Goal: Find specific page/section

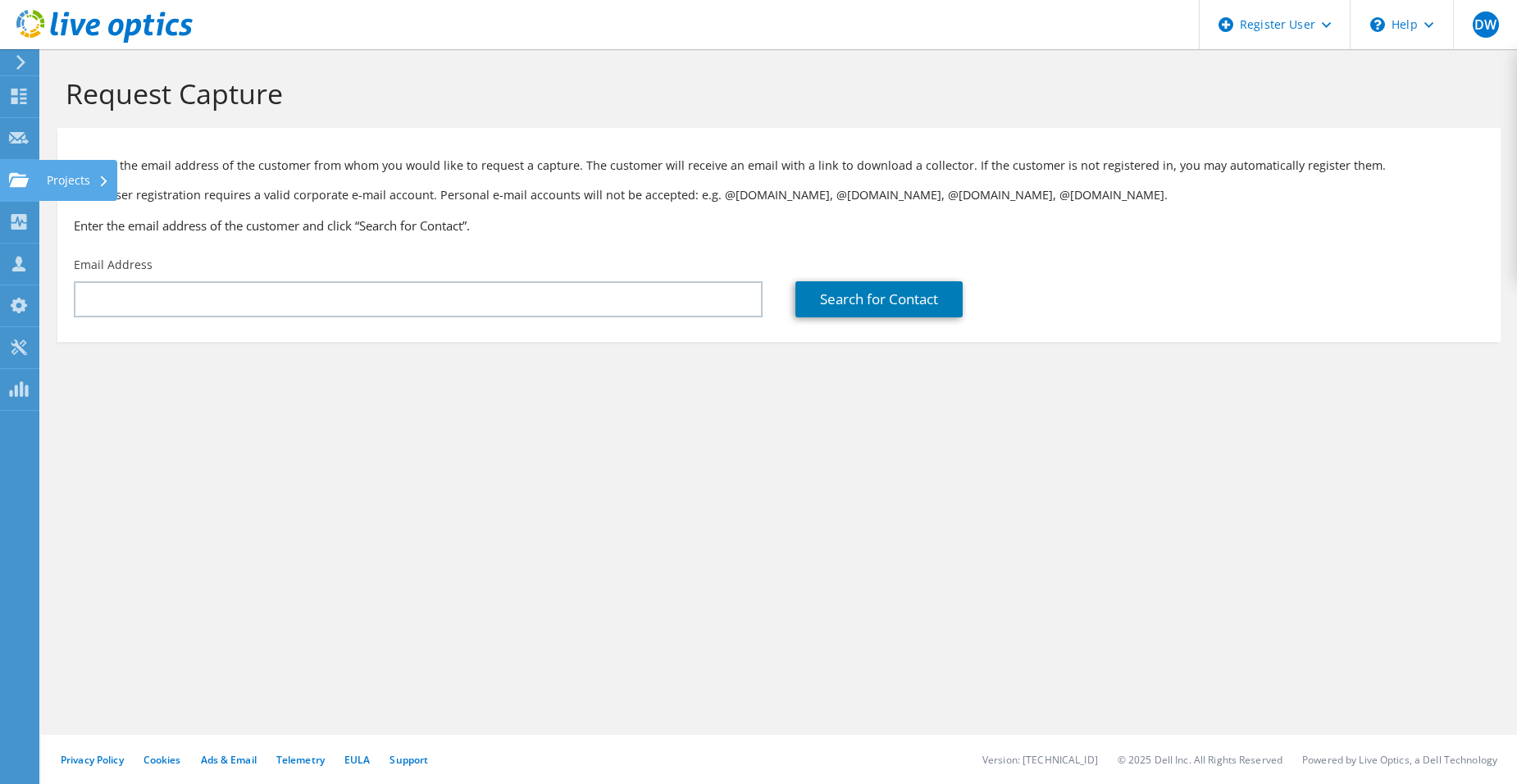
click at [13, 188] on div at bounding box center [19, 182] width 20 height 18
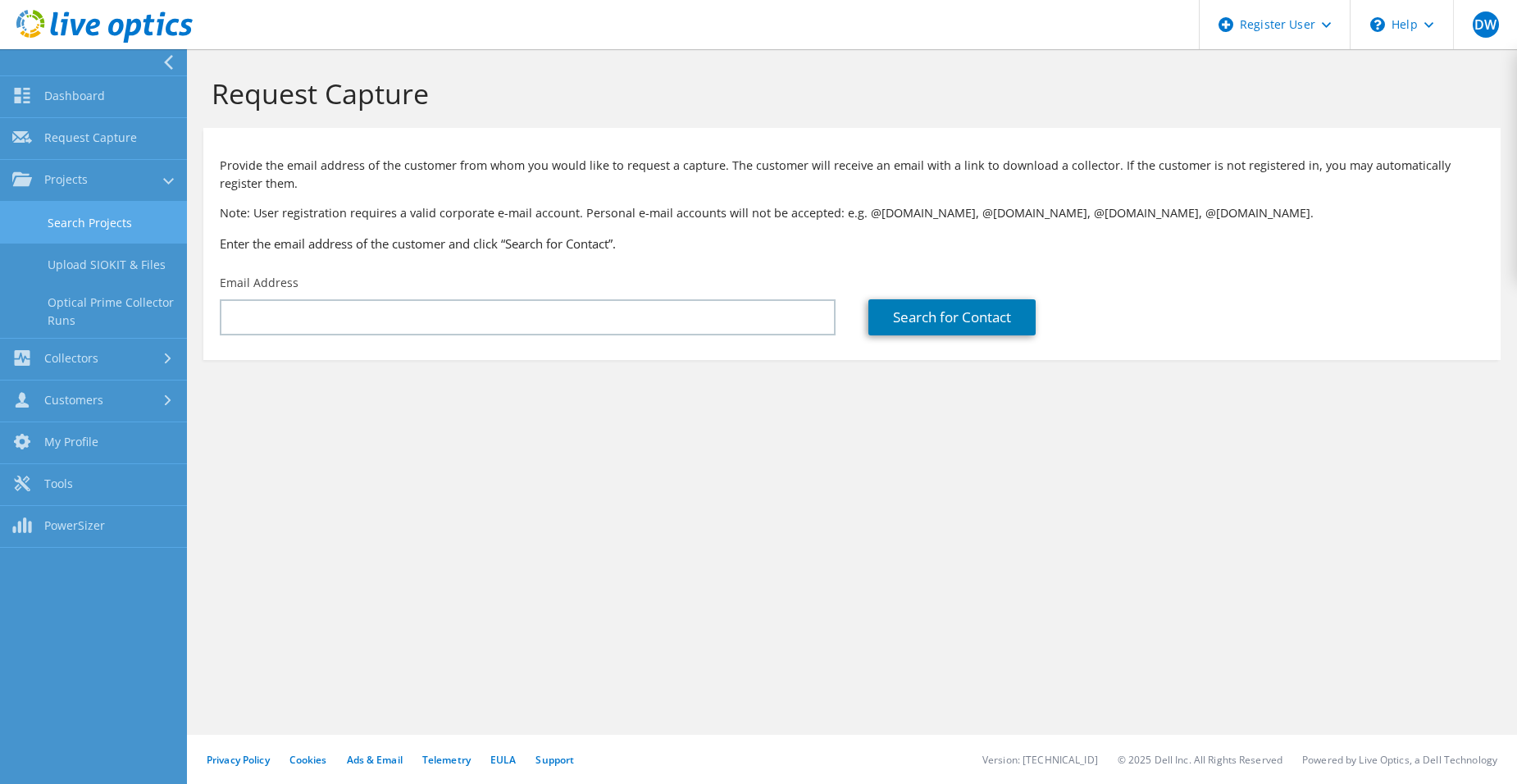
click at [136, 234] on link "Search Projects" at bounding box center [93, 222] width 187 height 42
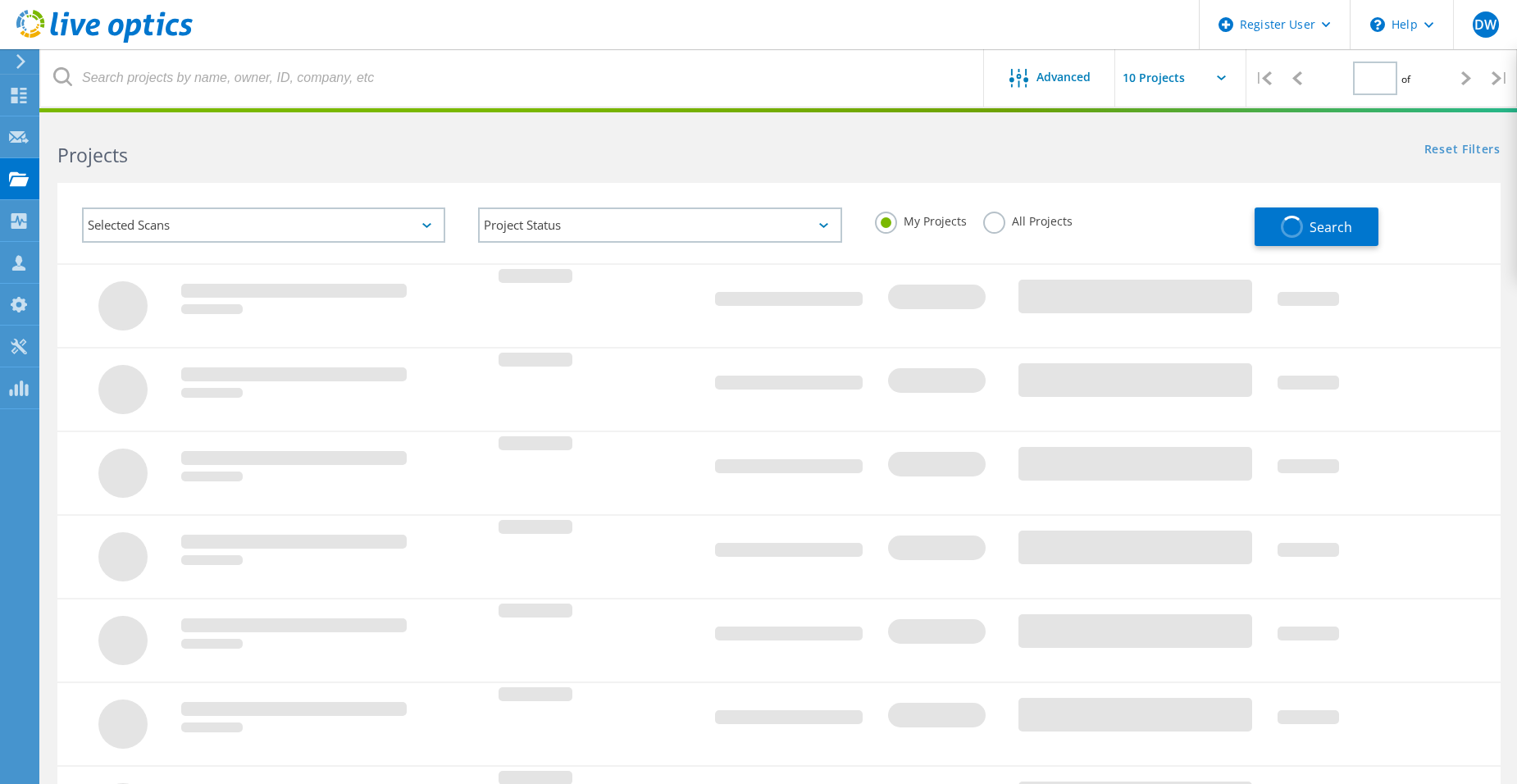
type input "1"
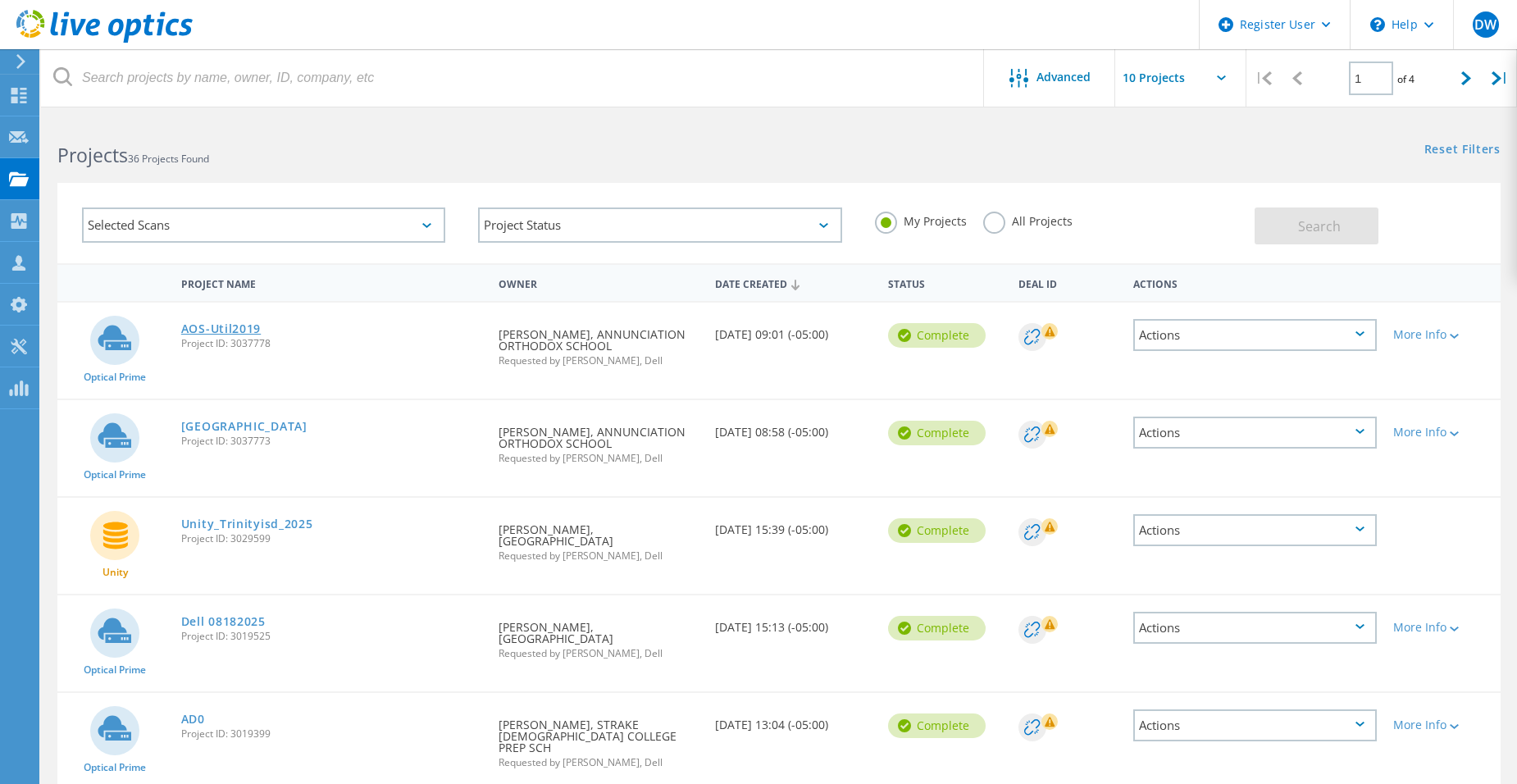
click at [228, 330] on link "AOS-Util2019" at bounding box center [220, 329] width 79 height 12
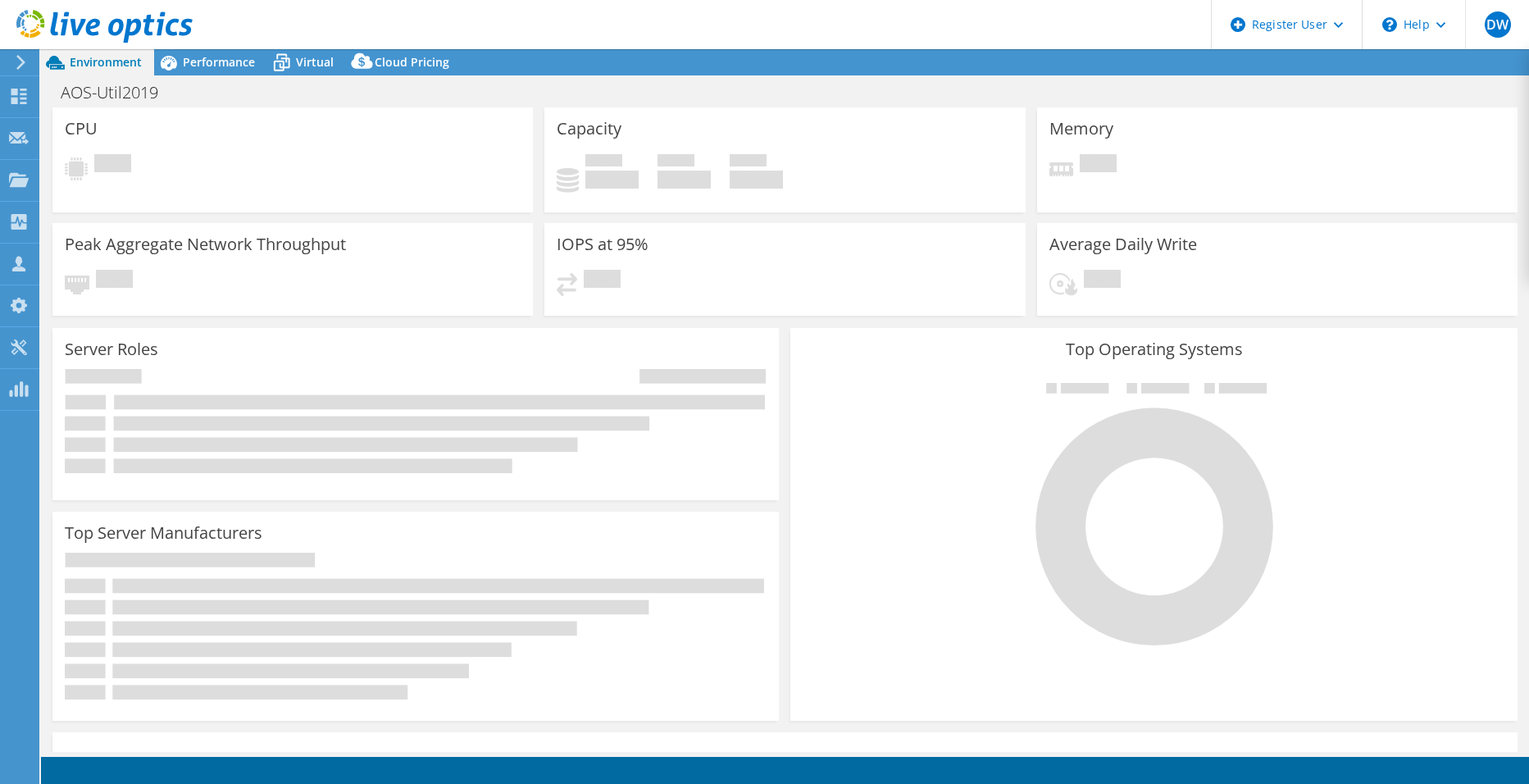
select select "USD"
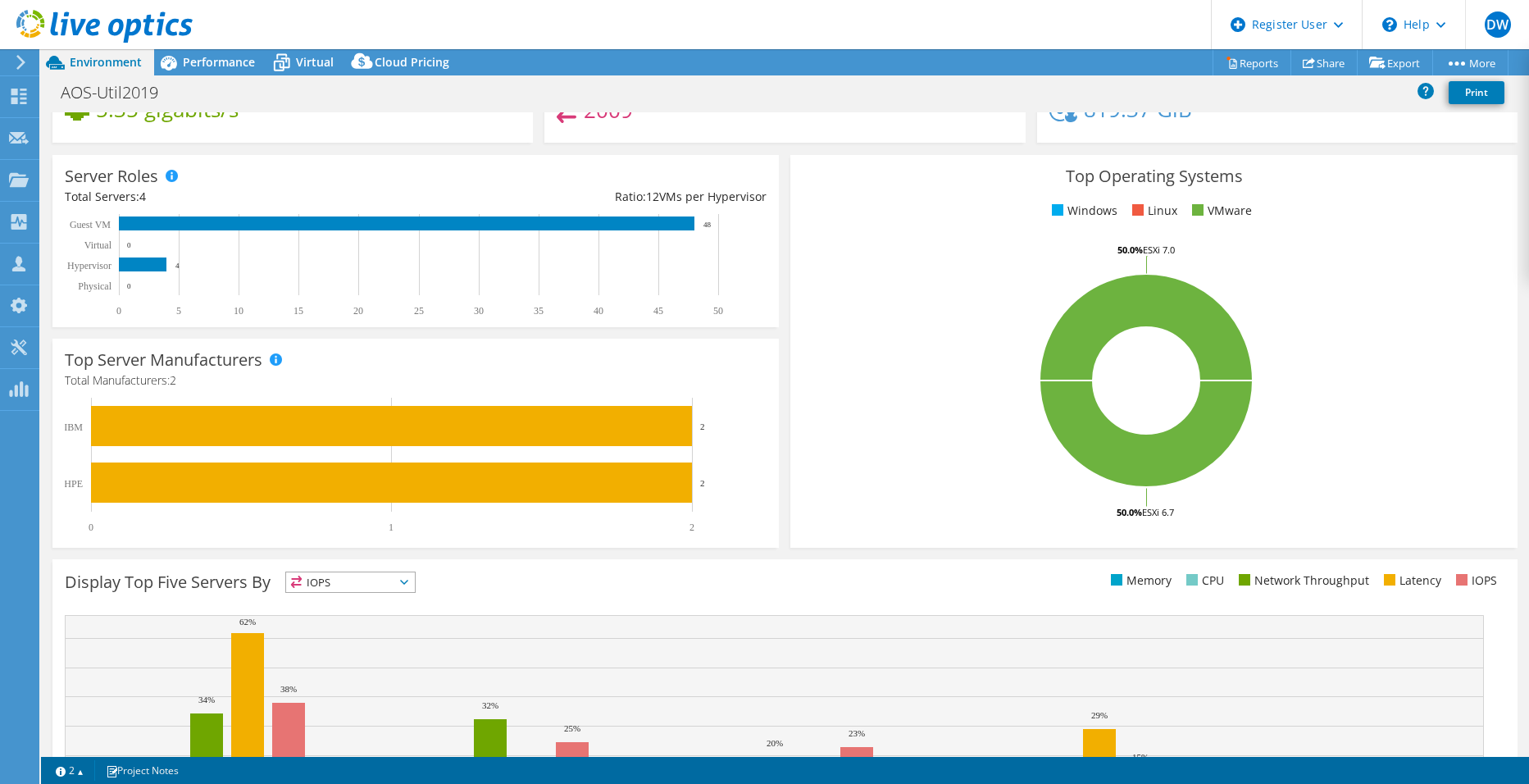
scroll to position [311, 0]
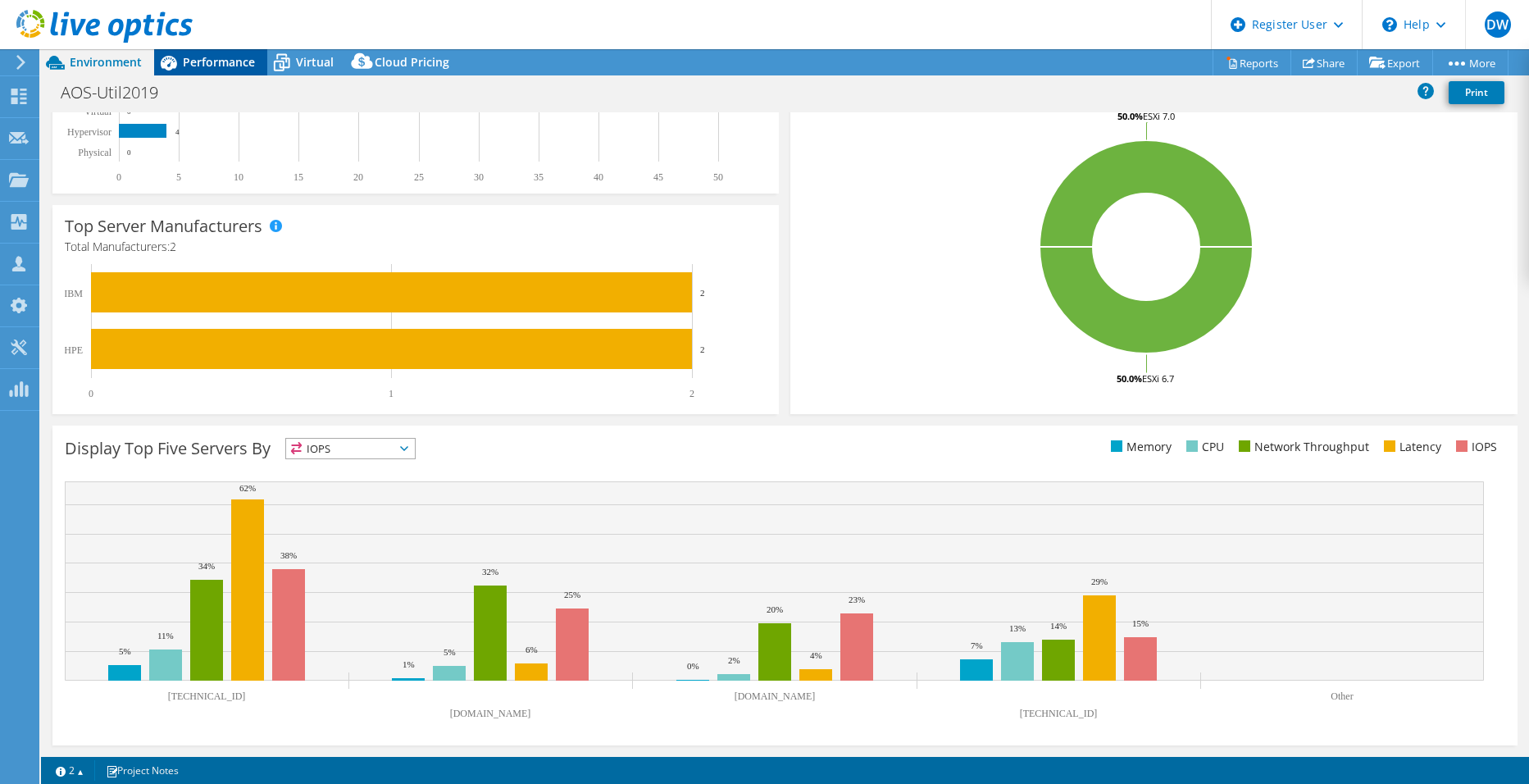
click at [222, 62] on span "Performance" at bounding box center [218, 62] width 72 height 16
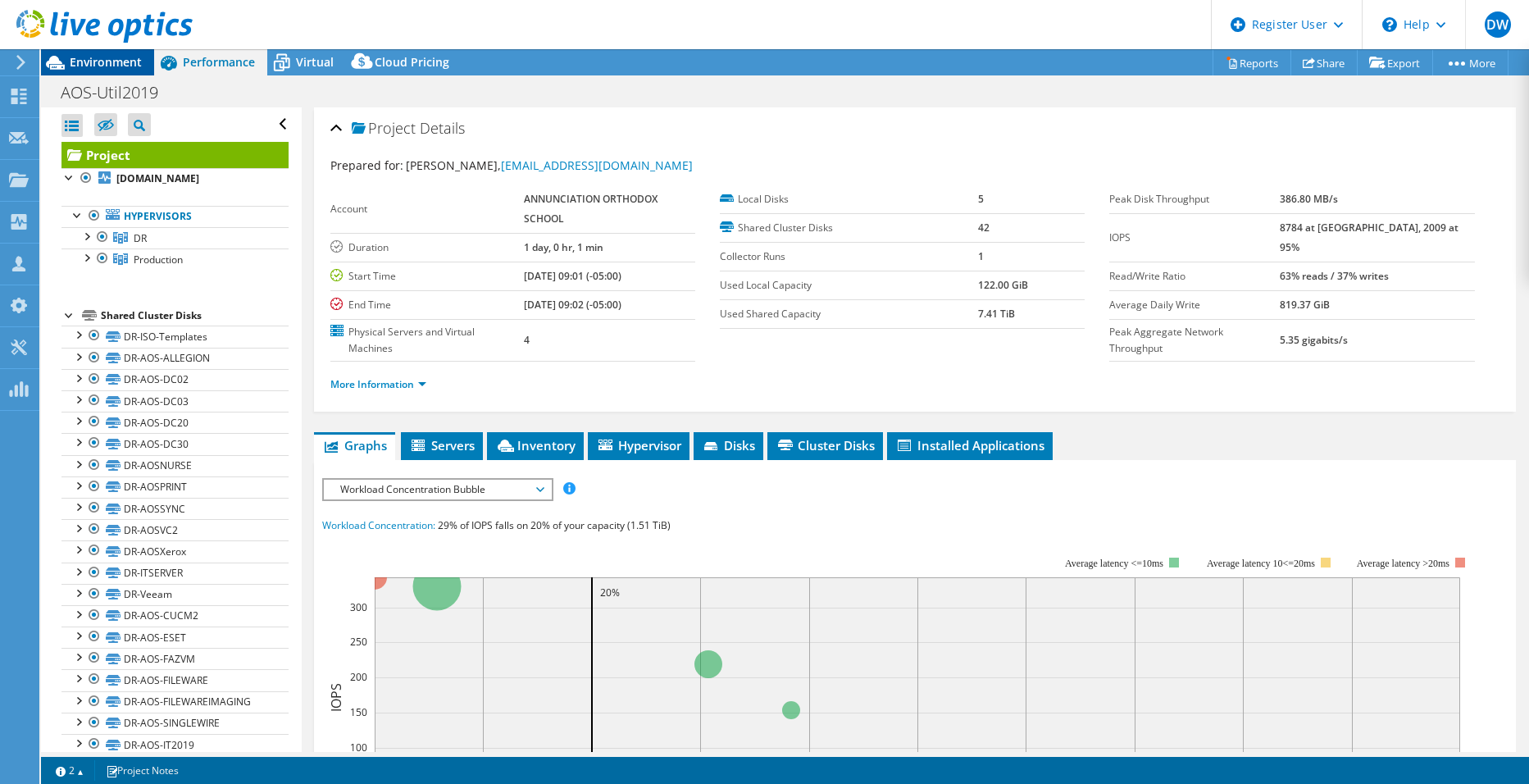
scroll to position [0, 0]
click at [121, 58] on span "Environment" at bounding box center [106, 62] width 72 height 16
